Goal: Task Accomplishment & Management: Manage account settings

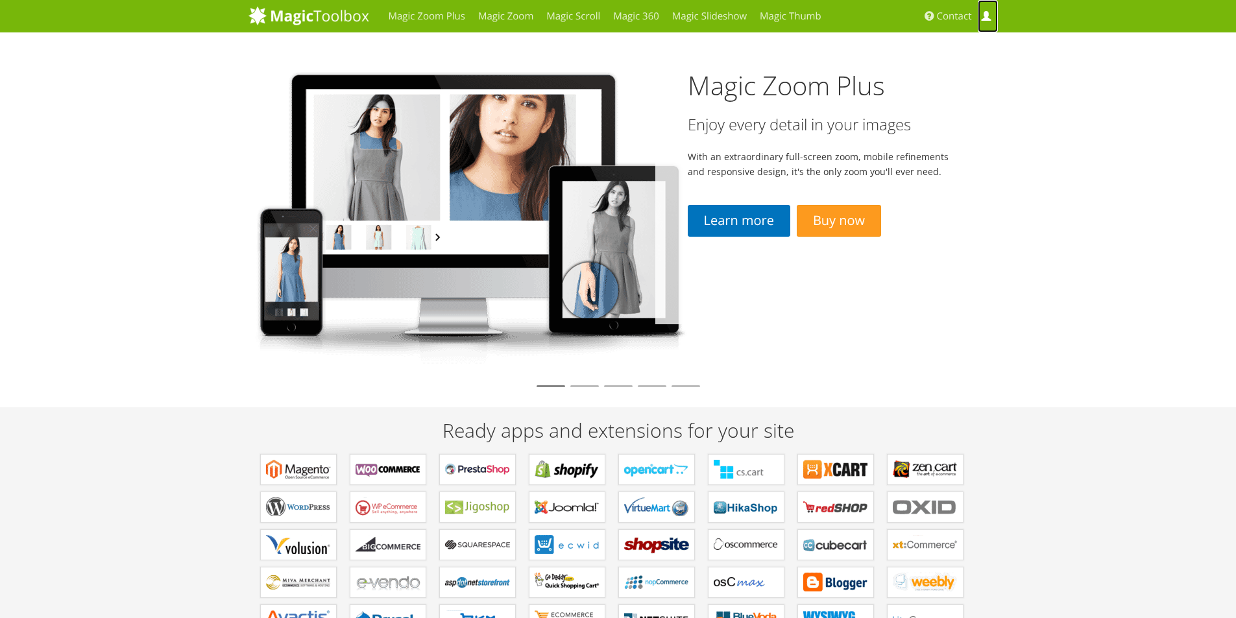
click at [988, 19] on span at bounding box center [986, 17] width 10 height 10
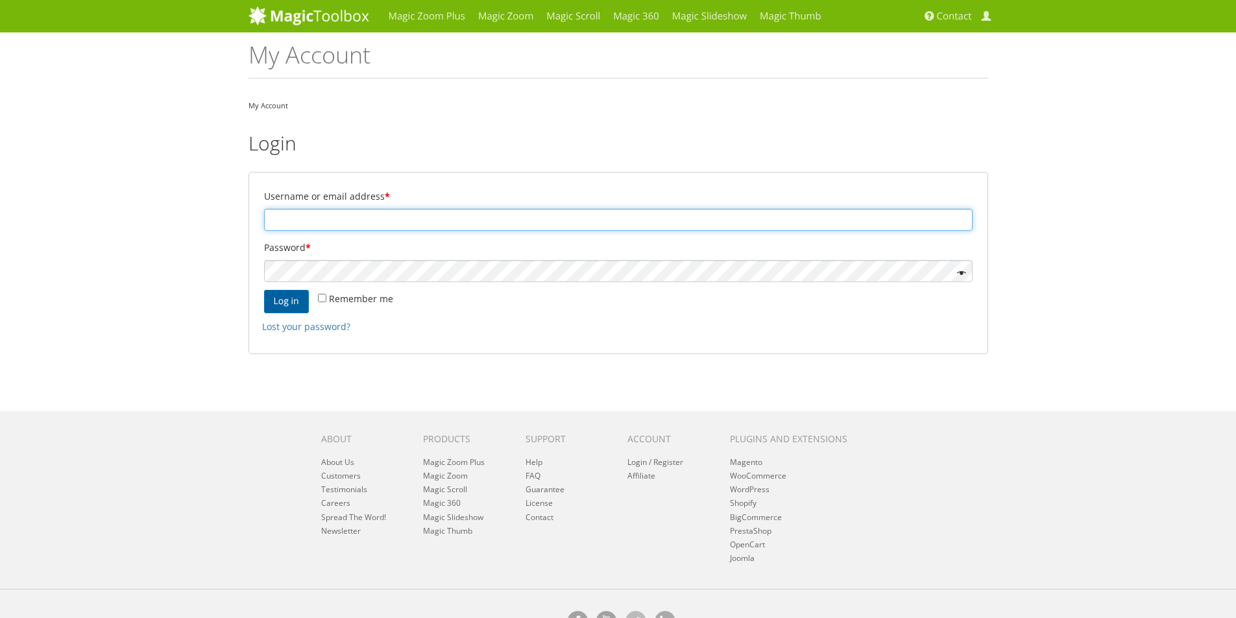
type input "sales@snsbikinis.com"
click at [288, 300] on button "Log in" at bounding box center [286, 301] width 45 height 23
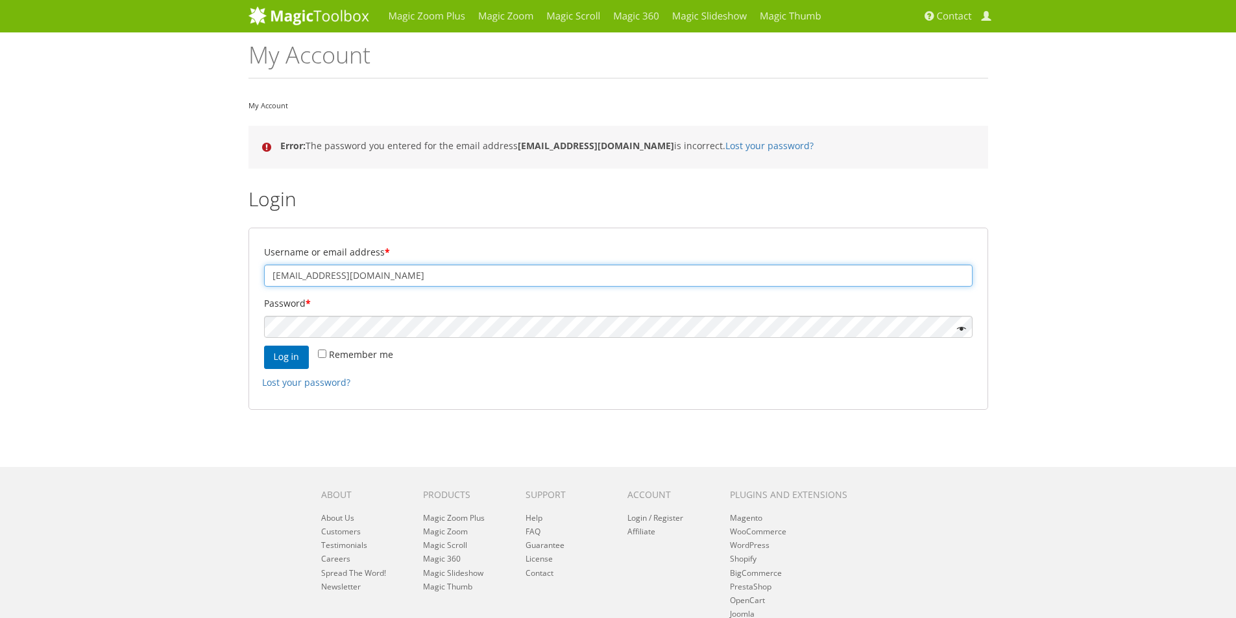
drag, startPoint x: 382, startPoint y: 277, endPoint x: 231, endPoint y: 291, distance: 151.2
click at [231, 291] on div "Magic Zoom Plus Magic Zoom Magic Scroll Magic 360 Magic Slideshow Magic Thumb" at bounding box center [618, 356] width 1236 height 712
type input "s"
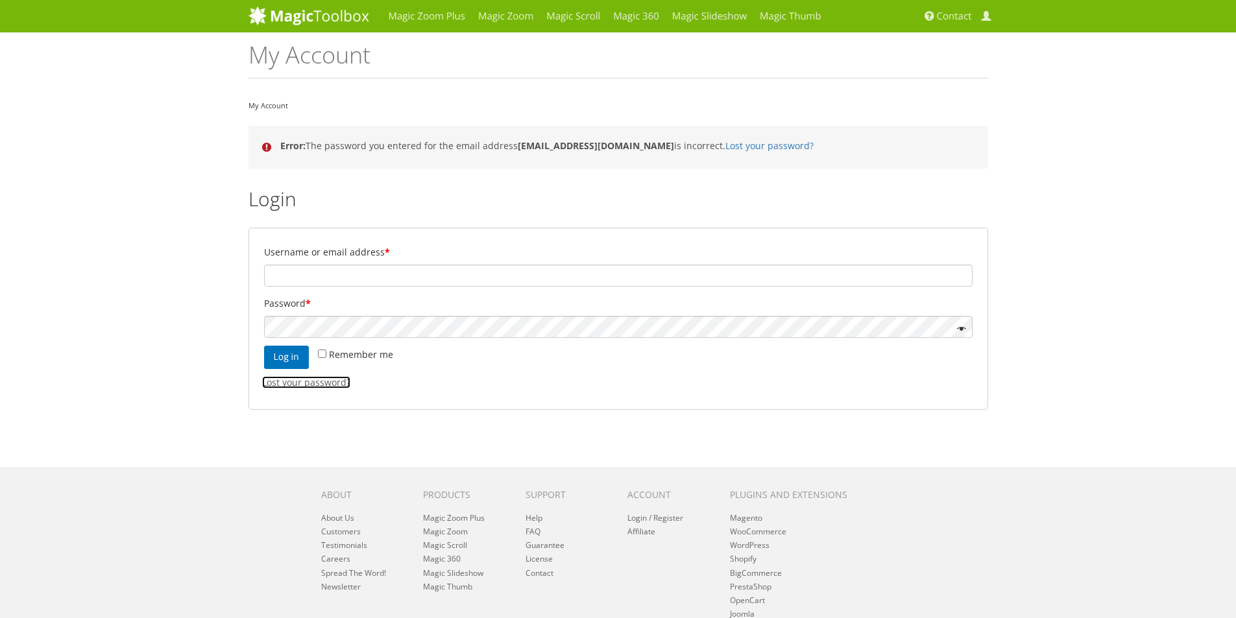
click at [312, 387] on link "Lost your password?" at bounding box center [306, 382] width 88 height 12
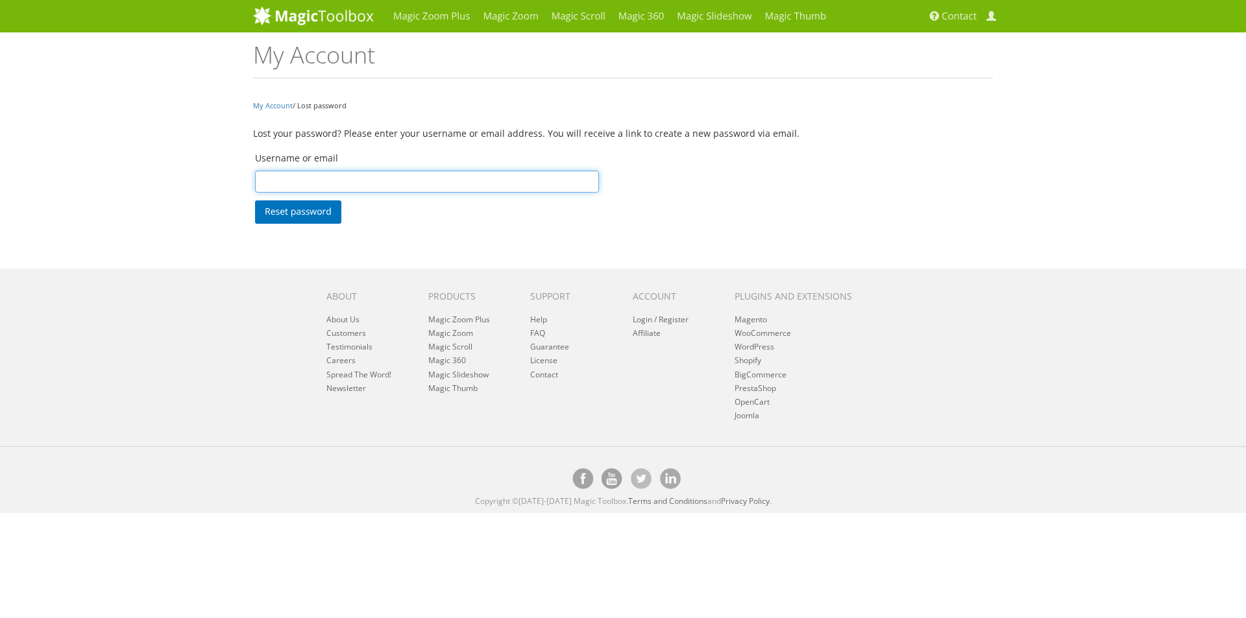
click at [307, 180] on input "Username or email" at bounding box center [427, 182] width 344 height 22
type input "ssbikini"
click at [306, 219] on button "Reset password" at bounding box center [298, 212] width 86 height 23
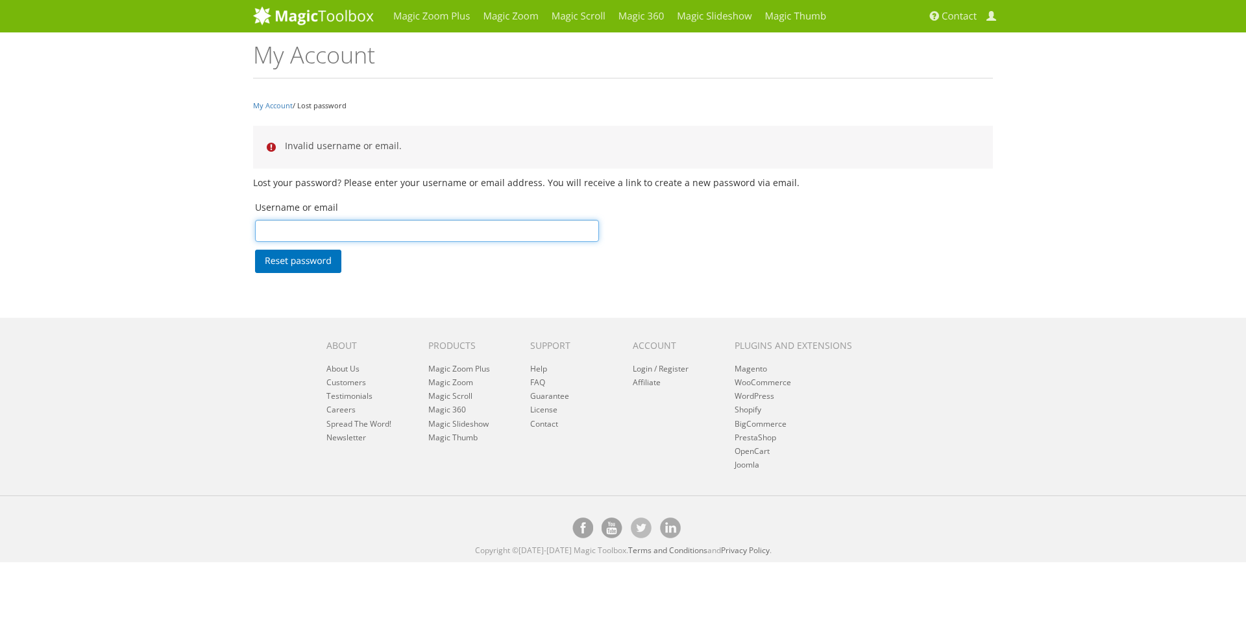
click at [340, 234] on input "Username or email" at bounding box center [427, 231] width 344 height 22
type input "ssbikinis"
click at [315, 266] on button "Reset password" at bounding box center [298, 261] width 86 height 23
click at [348, 237] on input "Username or email" at bounding box center [427, 231] width 344 height 22
type input "ssbikini@gmail.com"
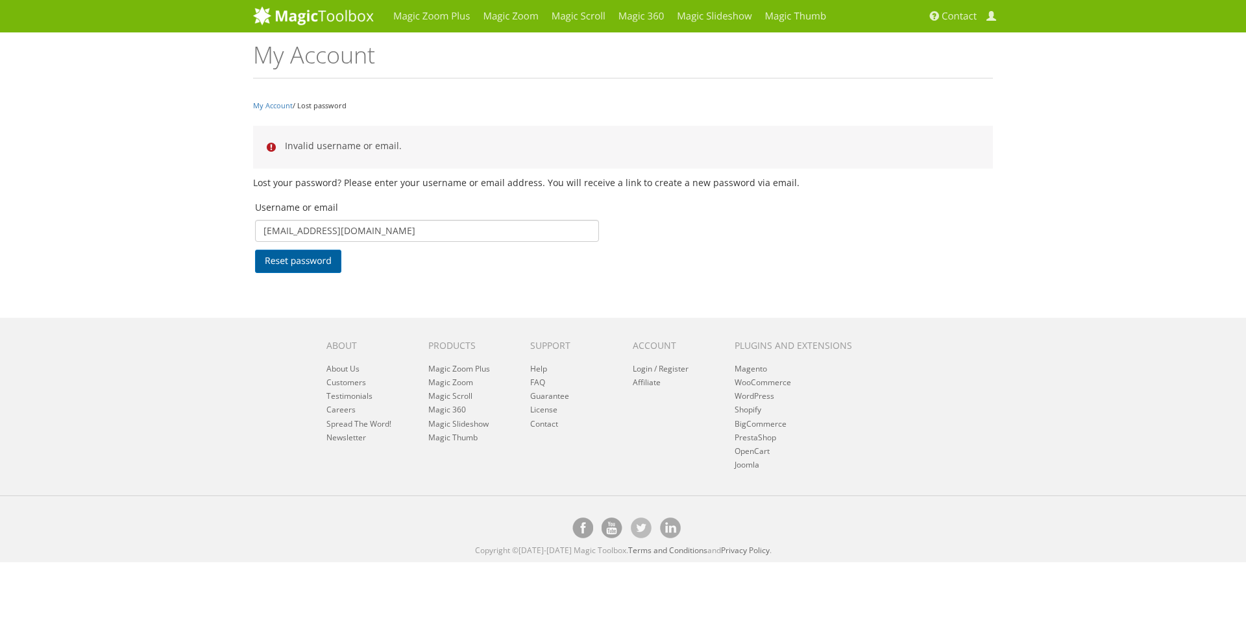
click at [315, 252] on button "Reset password" at bounding box center [298, 261] width 86 height 23
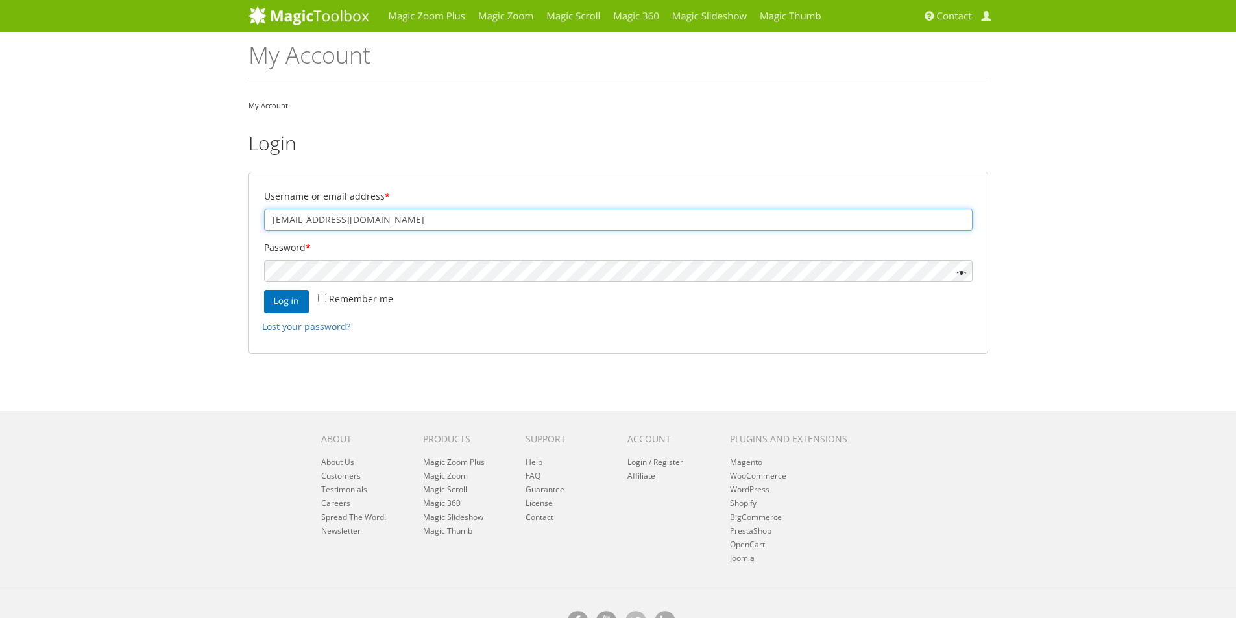
drag, startPoint x: 384, startPoint y: 220, endPoint x: 248, endPoint y: 224, distance: 135.7
click at [249, 224] on form "Username or email address * [EMAIL_ADDRESS][DOMAIN_NAME] Password * Remember me…" at bounding box center [619, 263] width 740 height 182
click at [308, 332] on link "Lost your password?" at bounding box center [306, 327] width 88 height 12
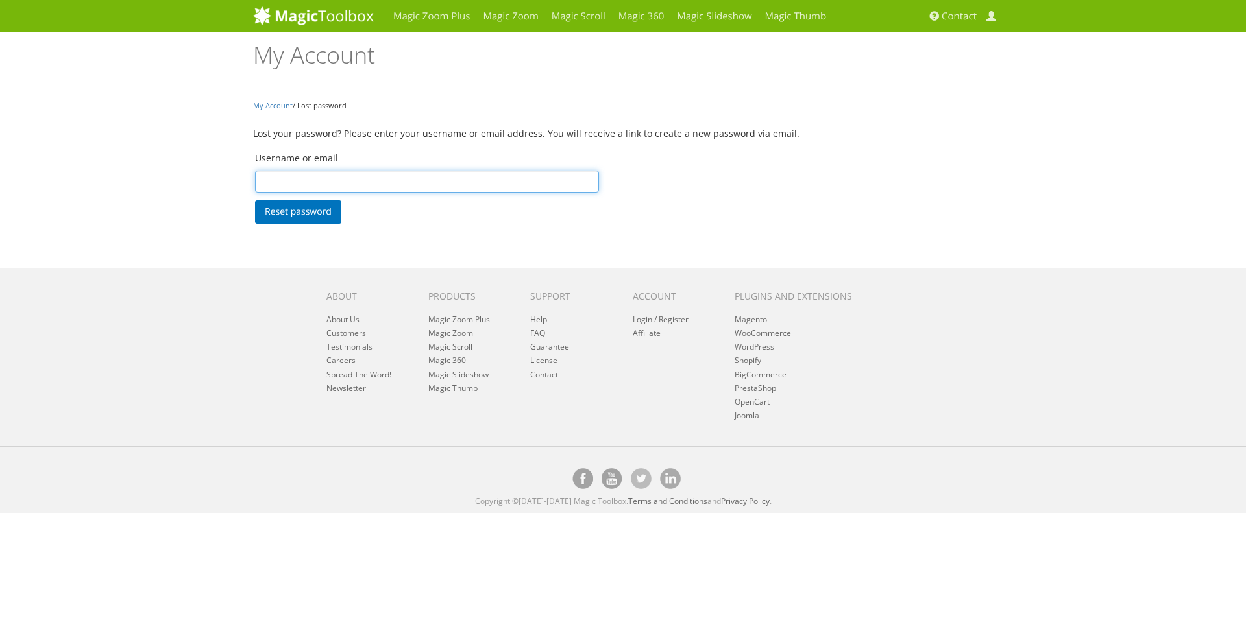
paste input "[EMAIL_ADDRESS][DOMAIN_NAME]"
type input "[EMAIL_ADDRESS][DOMAIN_NAME]"
click at [294, 215] on button "Reset password" at bounding box center [298, 212] width 86 height 23
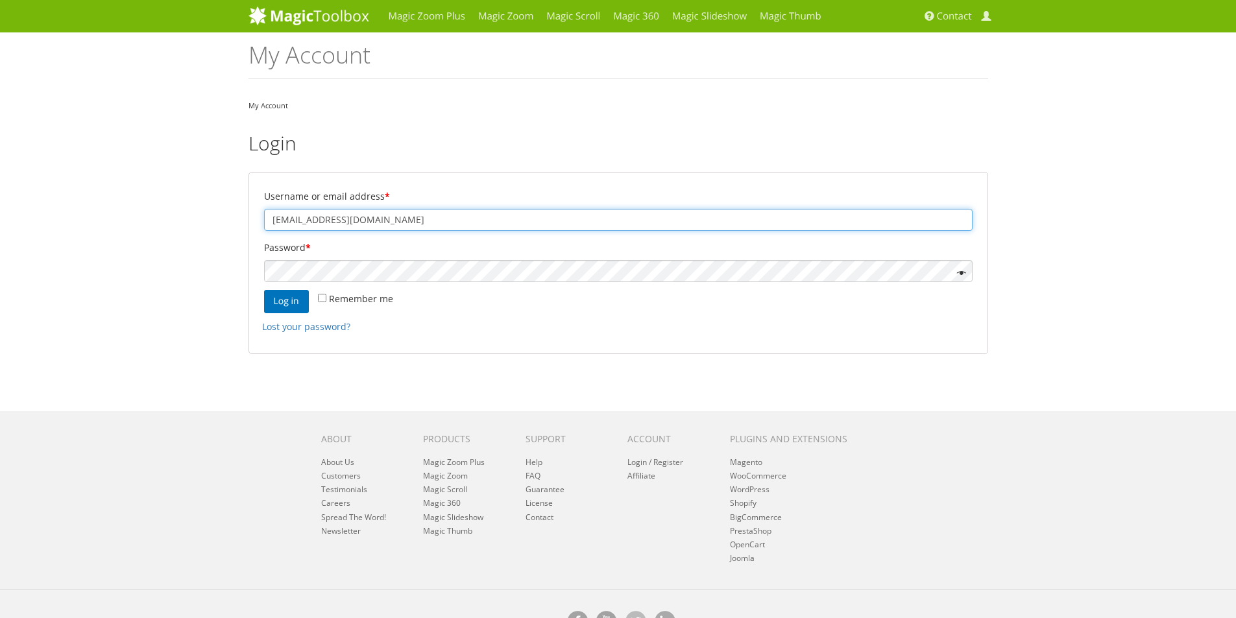
click at [417, 227] on input "[EMAIL_ADDRESS][DOMAIN_NAME]" at bounding box center [618, 220] width 709 height 22
click at [962, 275] on span at bounding box center [958, 273] width 15 height 15
click at [418, 218] on input "[EMAIL_ADDRESS][DOMAIN_NAME]" at bounding box center [618, 220] width 709 height 22
click at [124, 279] on div "Magic Zoom Plus Magic Zoom Magic Scroll Magic 360 Magic Slideshow Magic Thumb" at bounding box center [618, 328] width 1236 height 656
click at [295, 300] on button "Log in" at bounding box center [286, 301] width 45 height 23
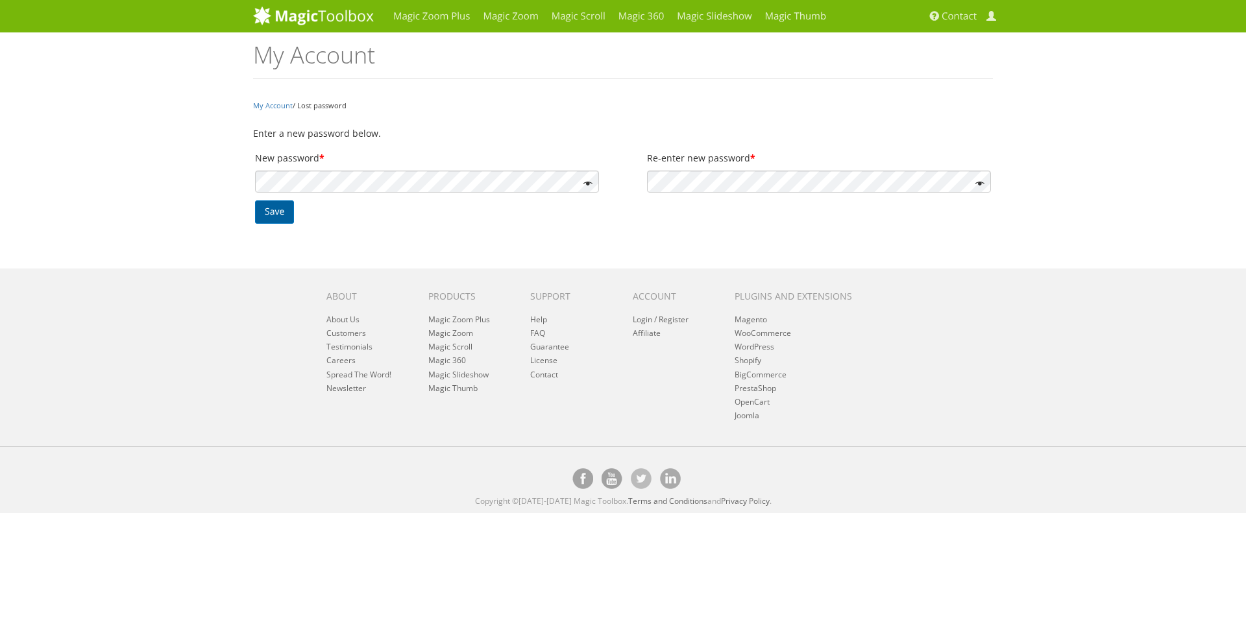
click at [278, 215] on button "Save" at bounding box center [274, 212] width 39 height 23
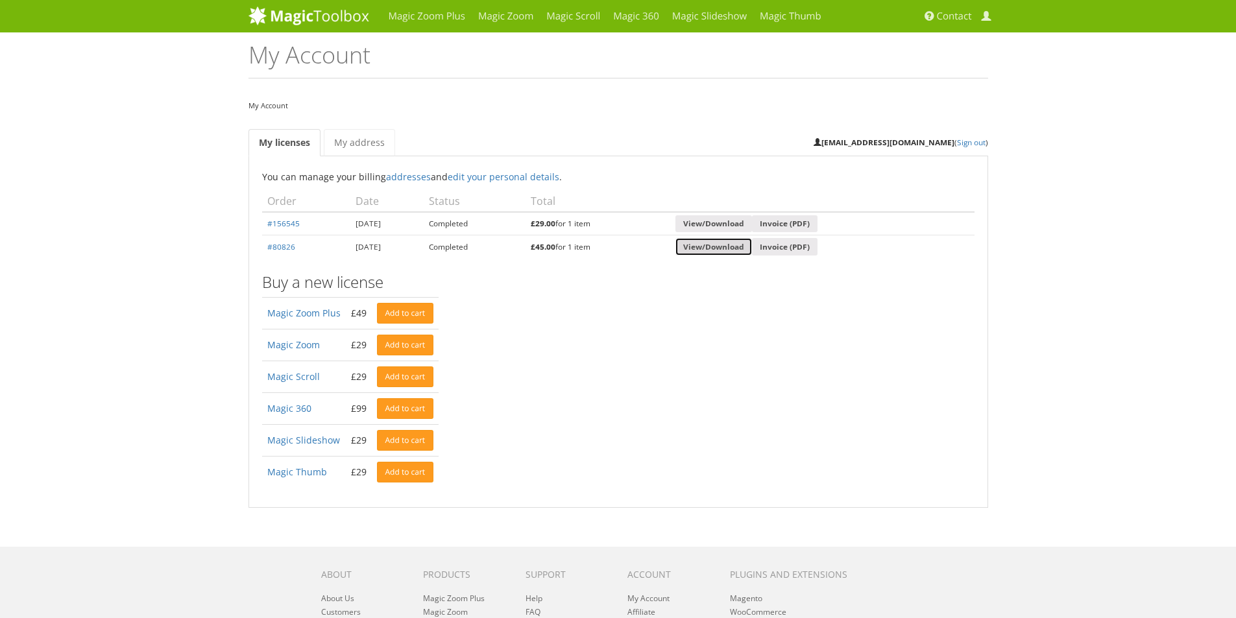
click at [752, 246] on link "View/Download" at bounding box center [714, 247] width 77 height 18
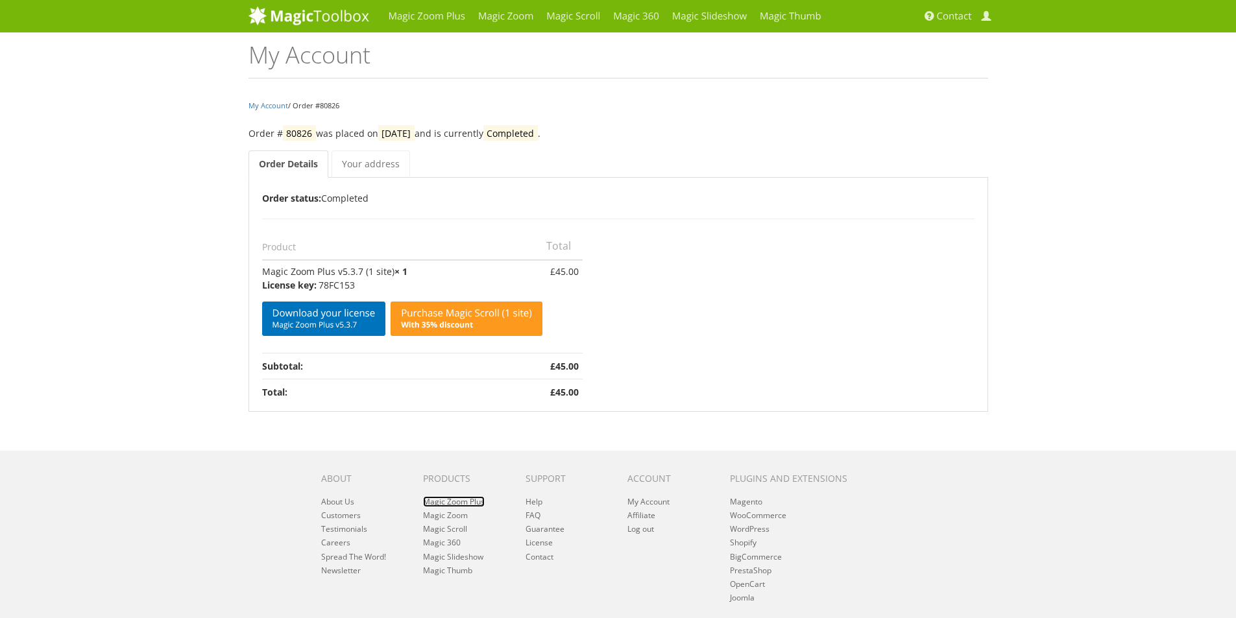
click at [462, 499] on link "Magic Zoom Plus" at bounding box center [454, 501] width 62 height 11
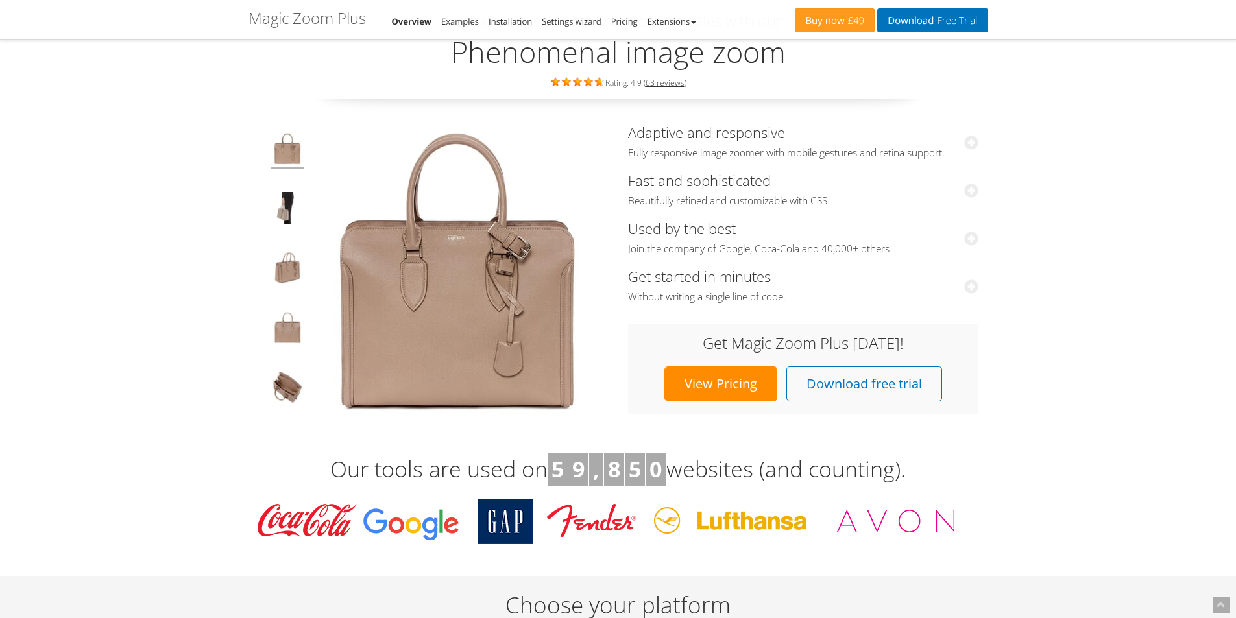
scroll to position [65, 0]
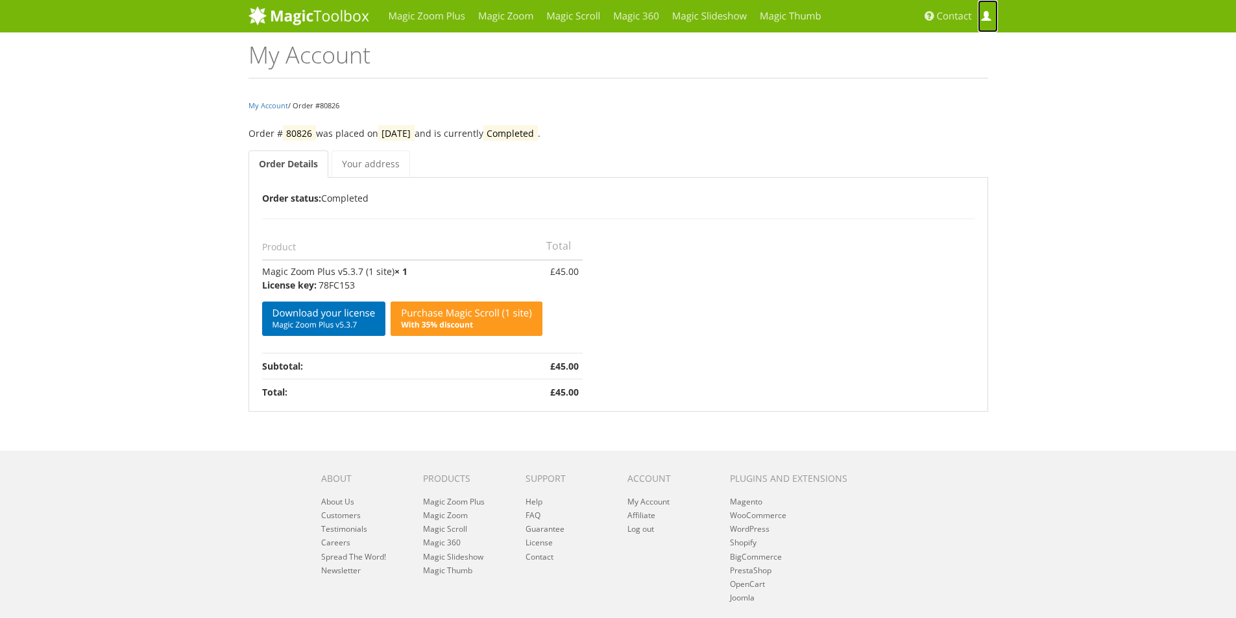
click at [986, 19] on span at bounding box center [986, 17] width 10 height 10
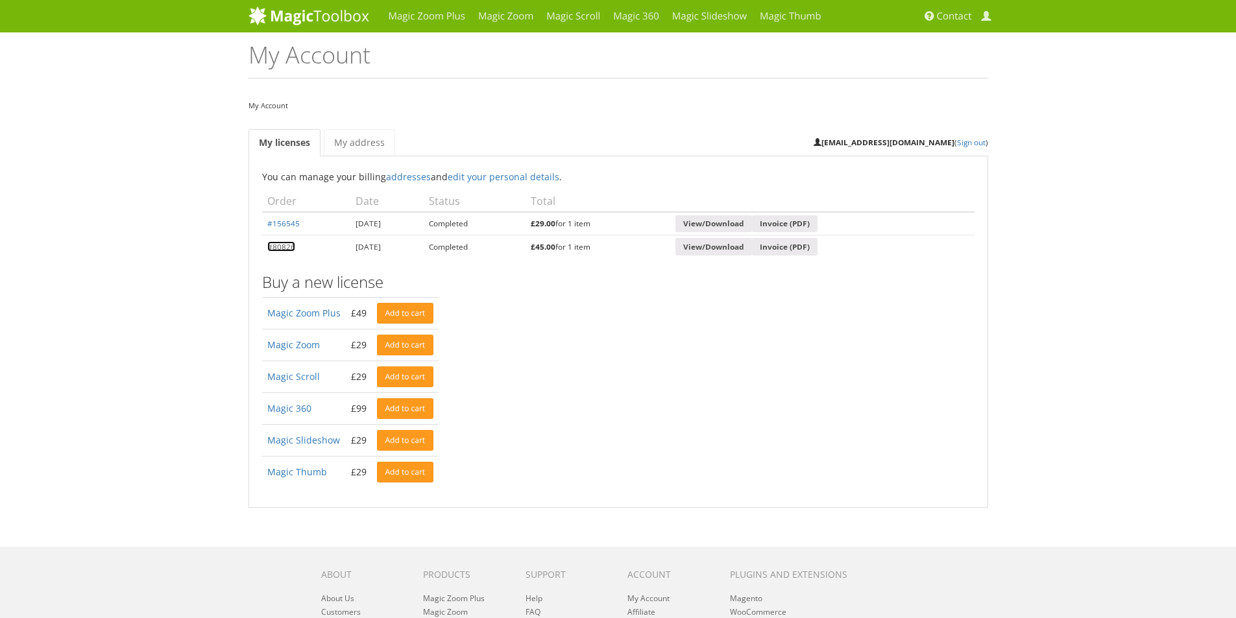
click at [279, 247] on link "#80826" at bounding box center [281, 246] width 28 height 10
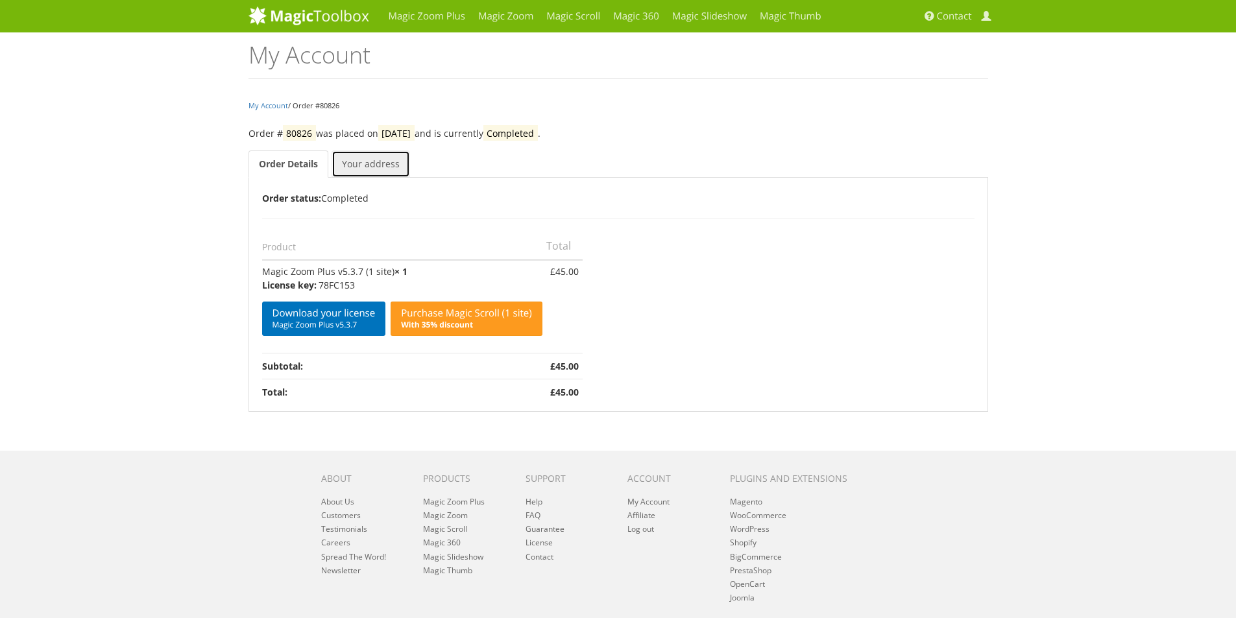
click at [371, 170] on link "Your address" at bounding box center [371, 164] width 79 height 27
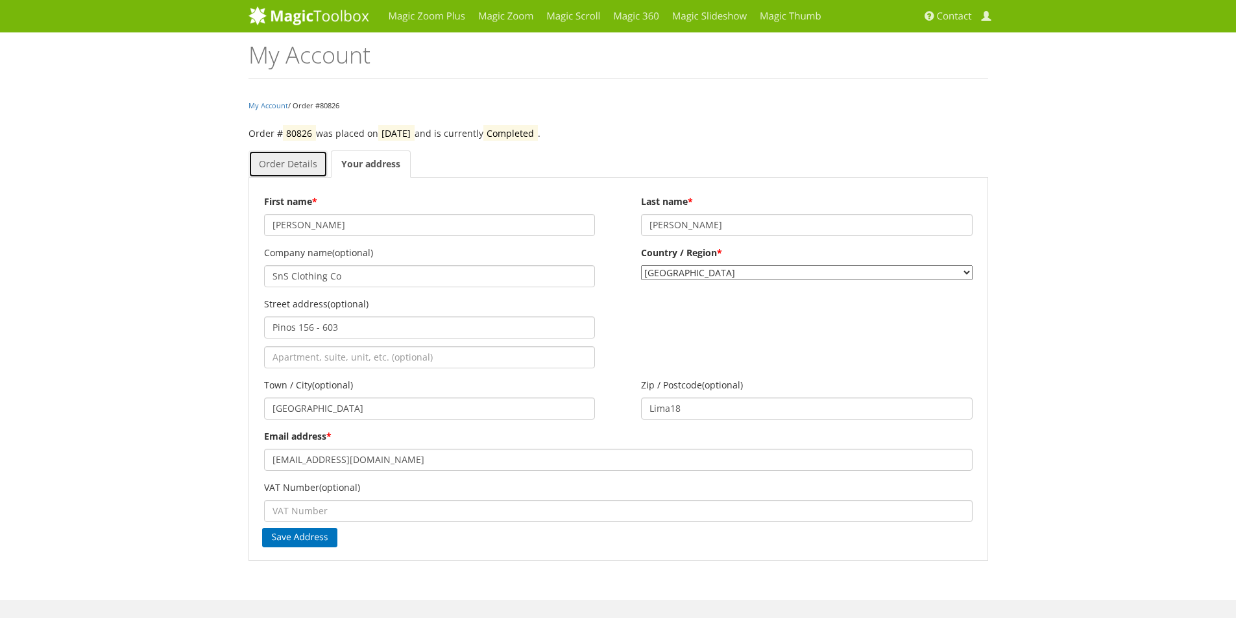
click at [297, 166] on link "Order Details" at bounding box center [288, 164] width 79 height 27
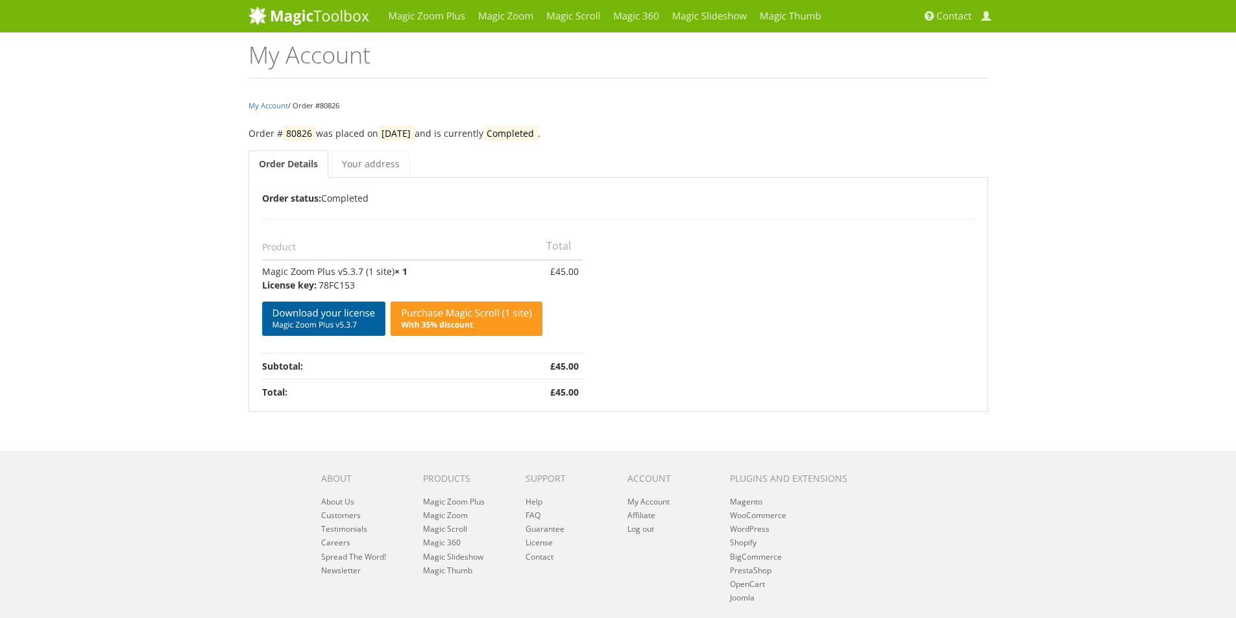
click at [337, 329] on span "Magic Zoom Plus v5.3.7" at bounding box center [324, 325] width 103 height 10
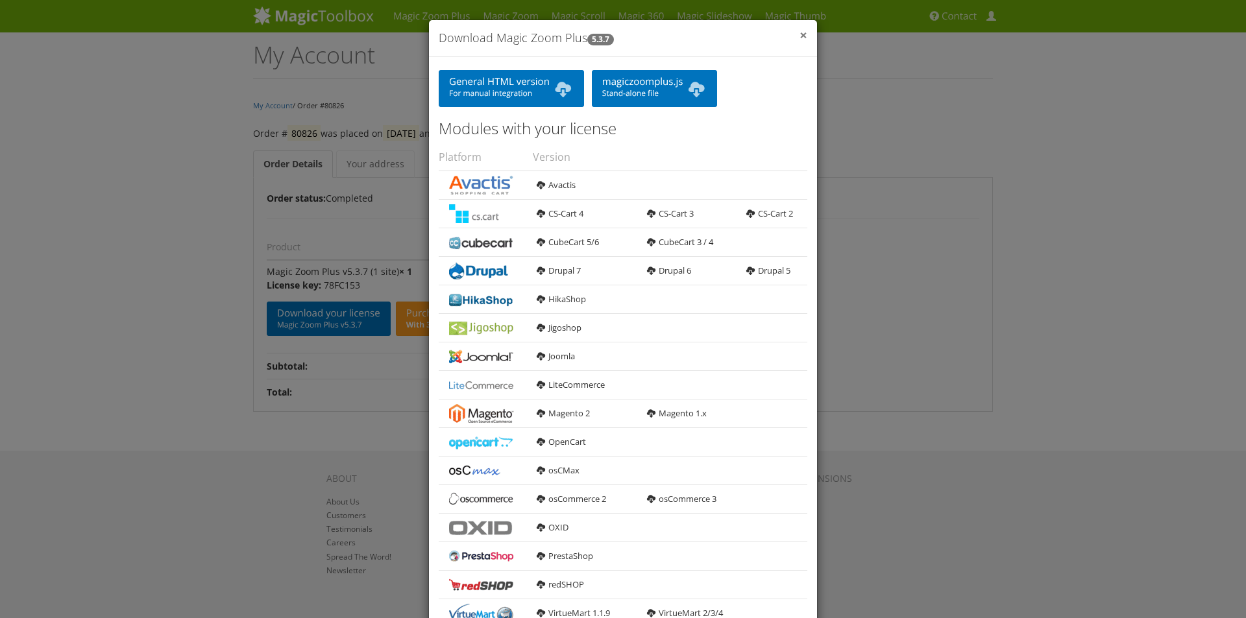
click at [800, 36] on span "×" at bounding box center [804, 35] width 8 height 18
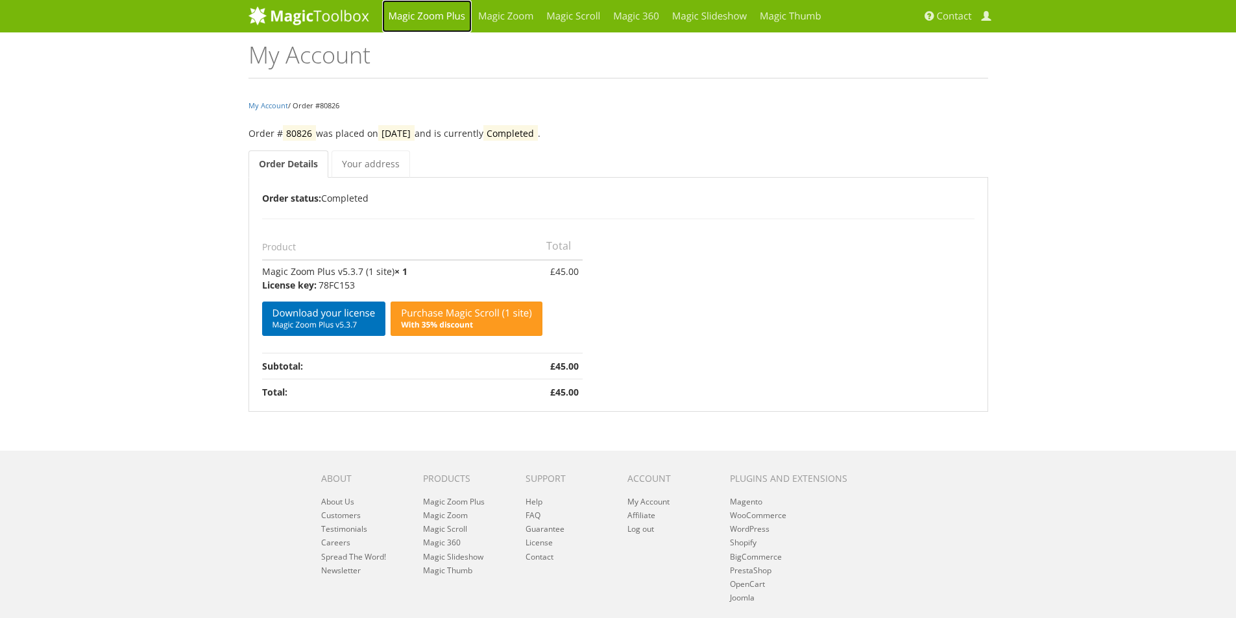
click at [439, 16] on link "Magic Zoom Plus" at bounding box center [427, 16] width 90 height 32
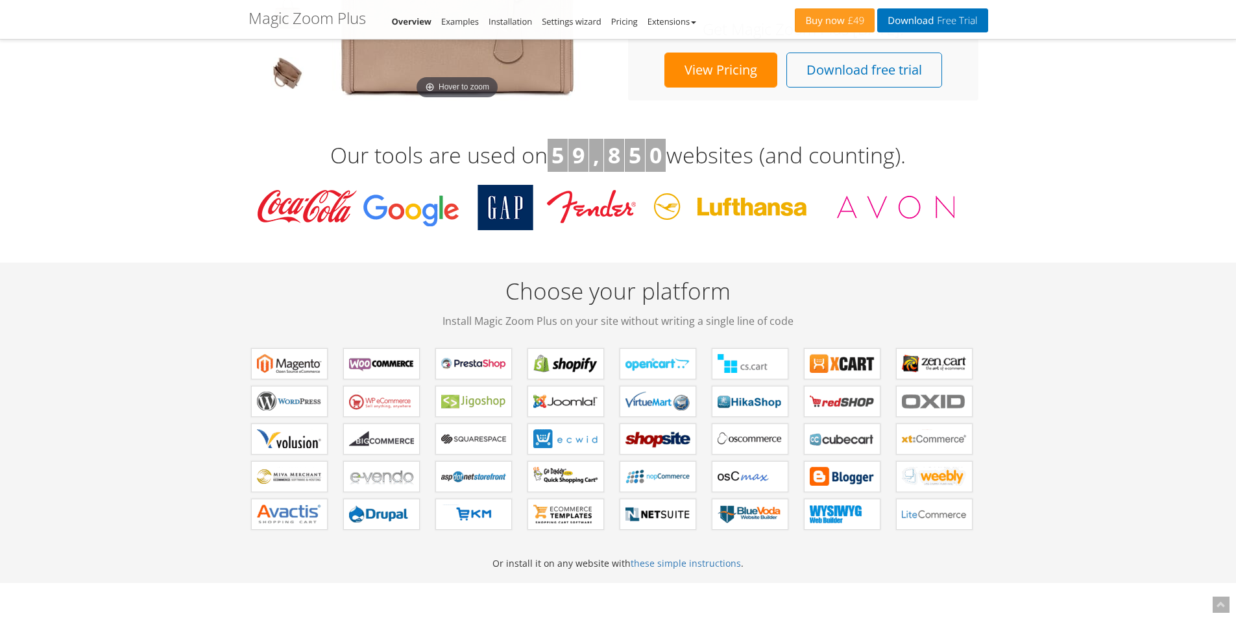
scroll to position [389, 0]
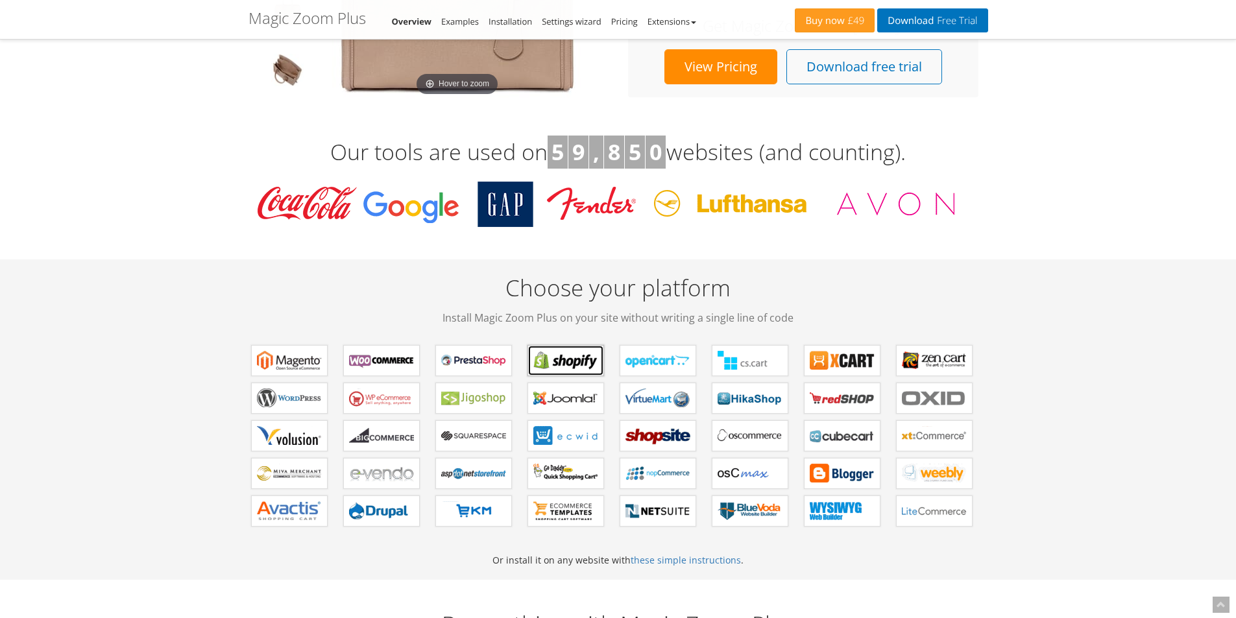
click at [557, 361] on b "Magic Zoom Plus for Shopify" at bounding box center [565, 360] width 65 height 19
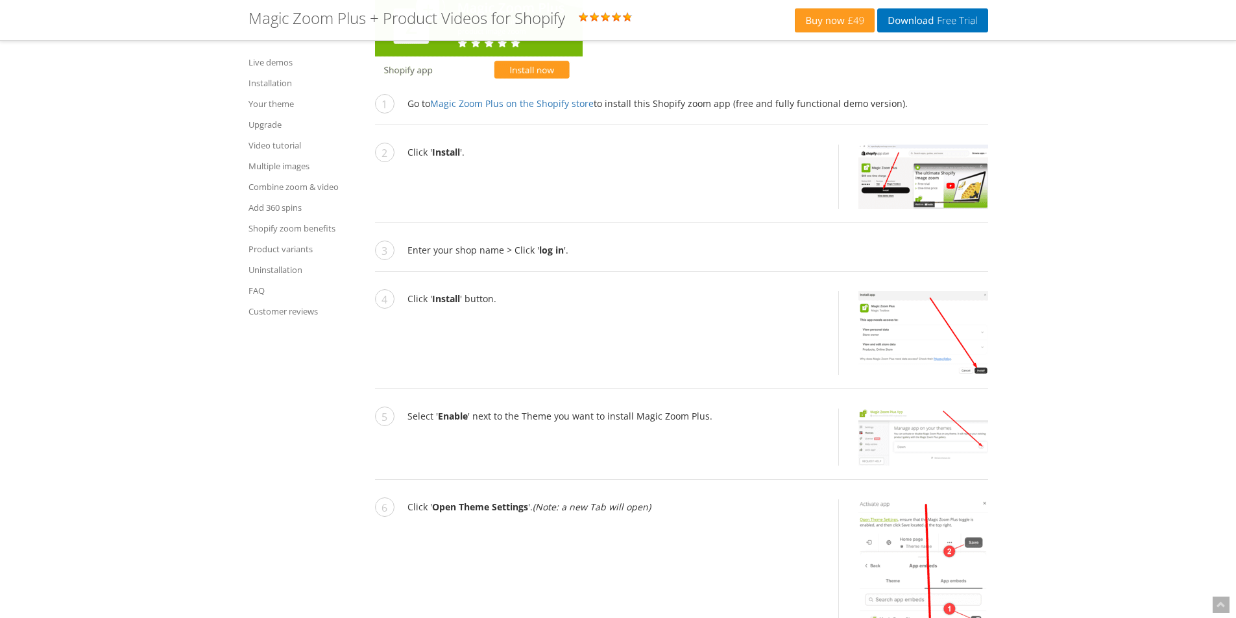
scroll to position [2401, 0]
